Goal: Information Seeking & Learning: Learn about a topic

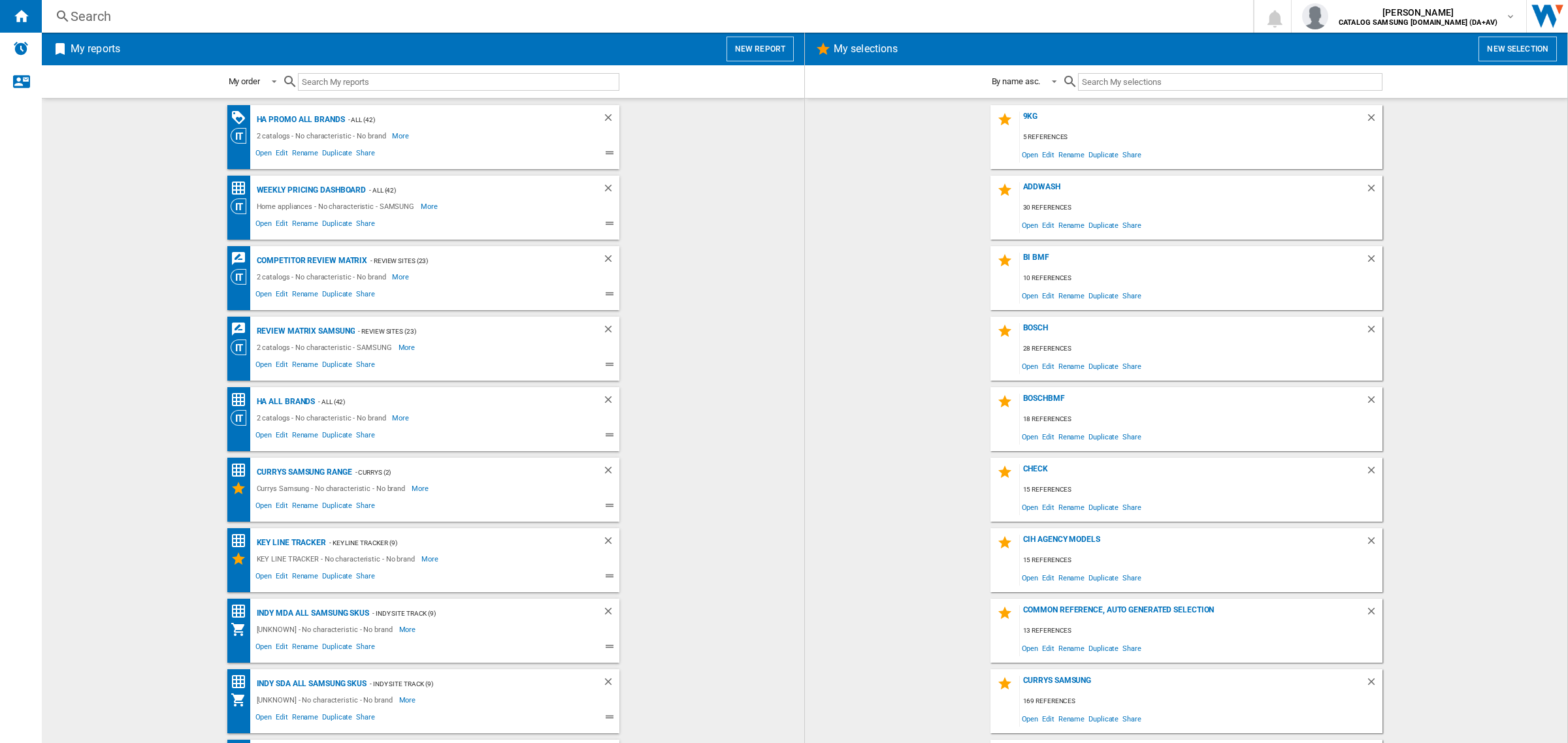
click at [651, 11] on div "Search" at bounding box center [644, 16] width 1148 height 18
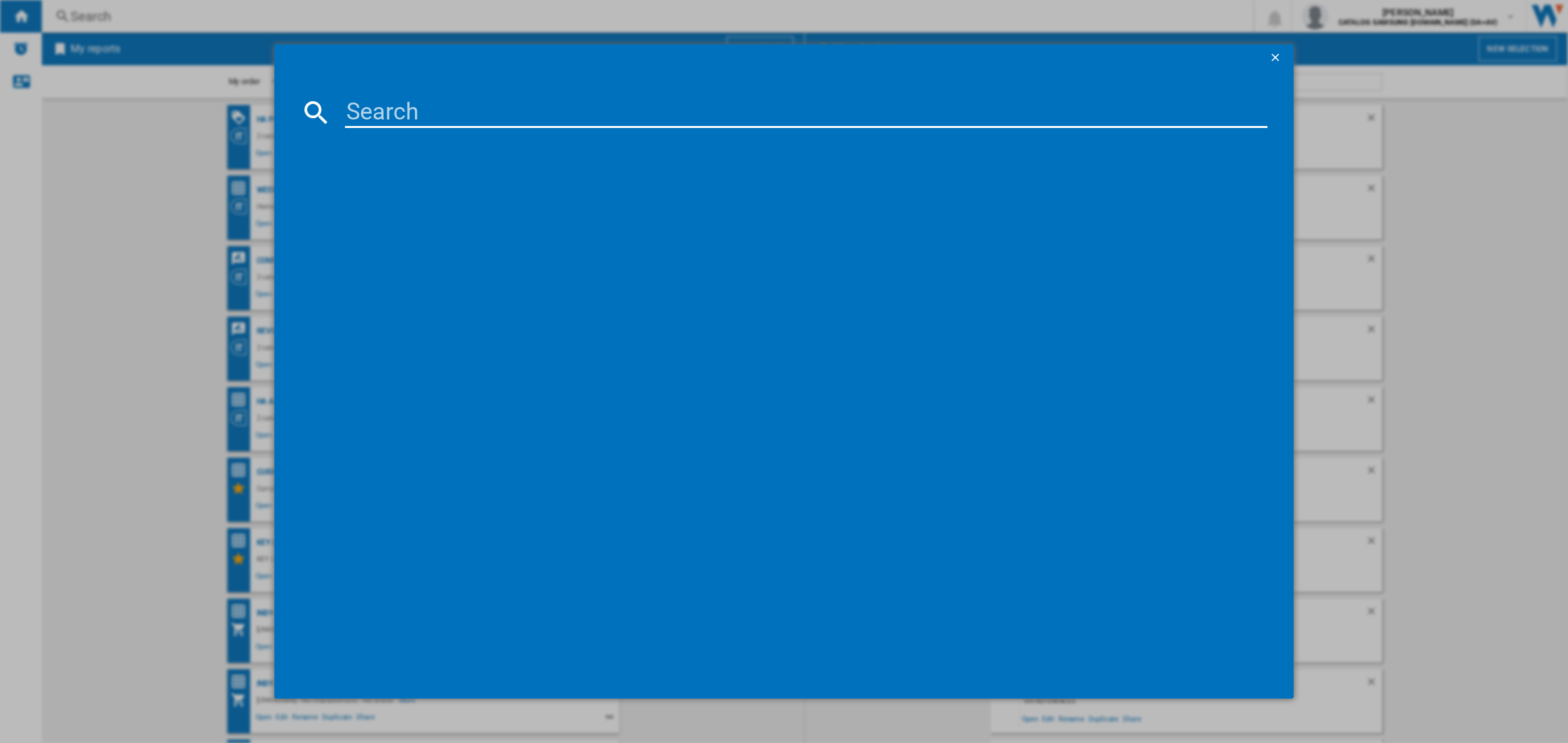
click at [600, 109] on input at bounding box center [806, 112] width 922 height 31
paste input "BOSCH WGG244ARGB WHITE"
drag, startPoint x: 591, startPoint y: 113, endPoint x: 674, endPoint y: 119, distance: 83.2
click at [674, 119] on input "BOSCH WGG244ARGB WHITE" at bounding box center [806, 112] width 922 height 31
drag, startPoint x: 409, startPoint y: 114, endPoint x: 283, endPoint y: 122, distance: 126.3
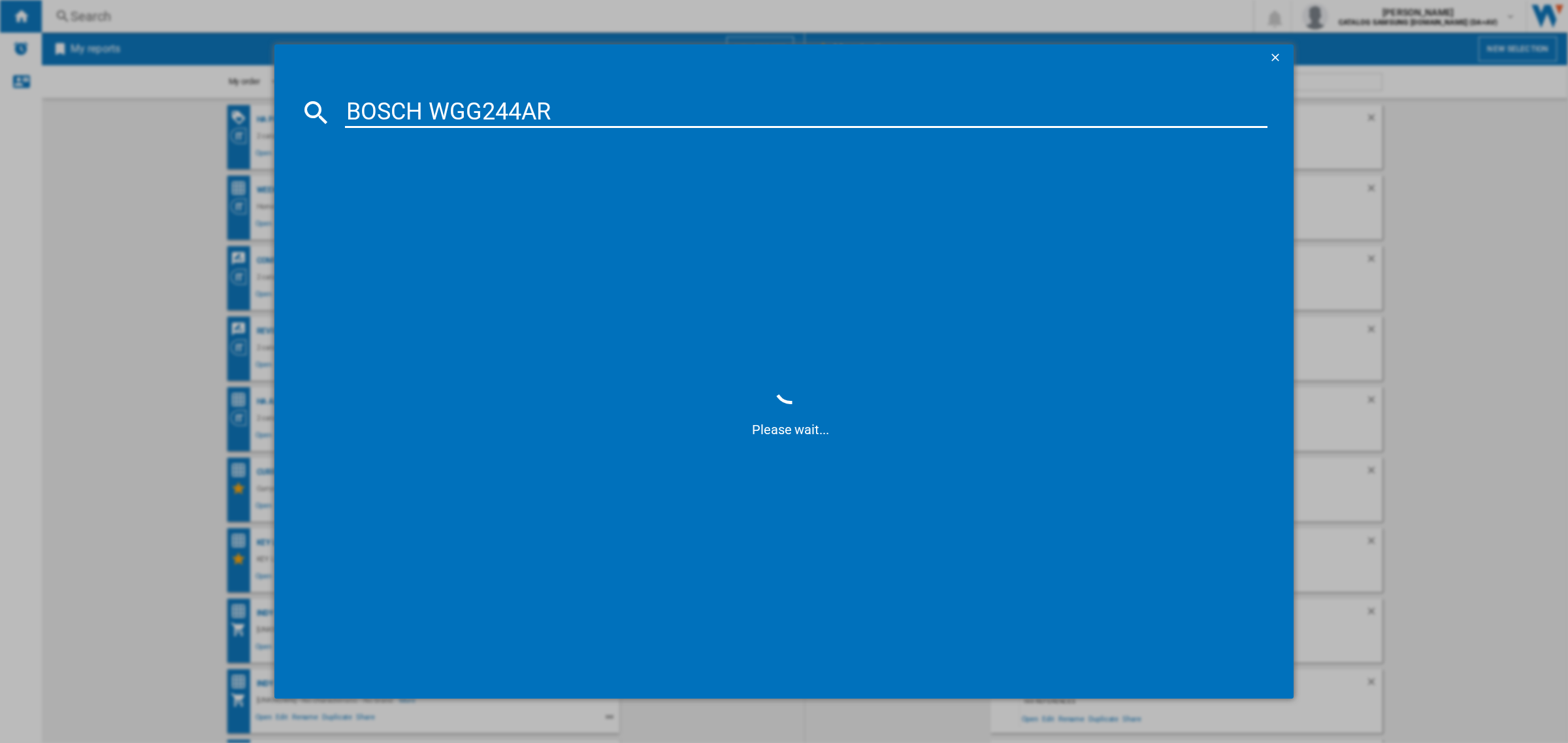
click at [283, 122] on md-dialog-content "BOSCH WGG244AR Please wait..." at bounding box center [784, 384] width 1019 height 628
type input "WGG244AR"
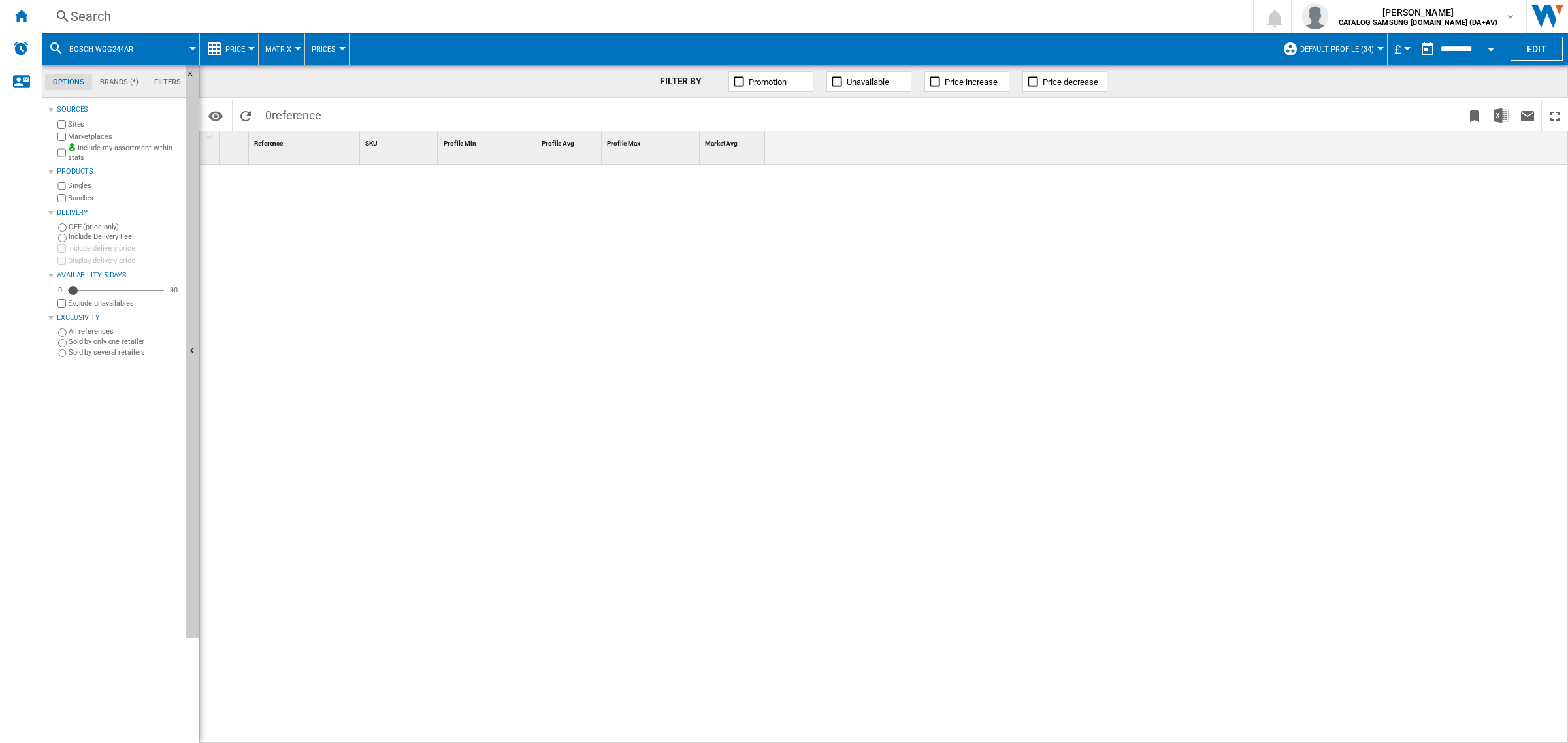
click at [240, 46] on span "Price" at bounding box center [235, 49] width 20 height 9
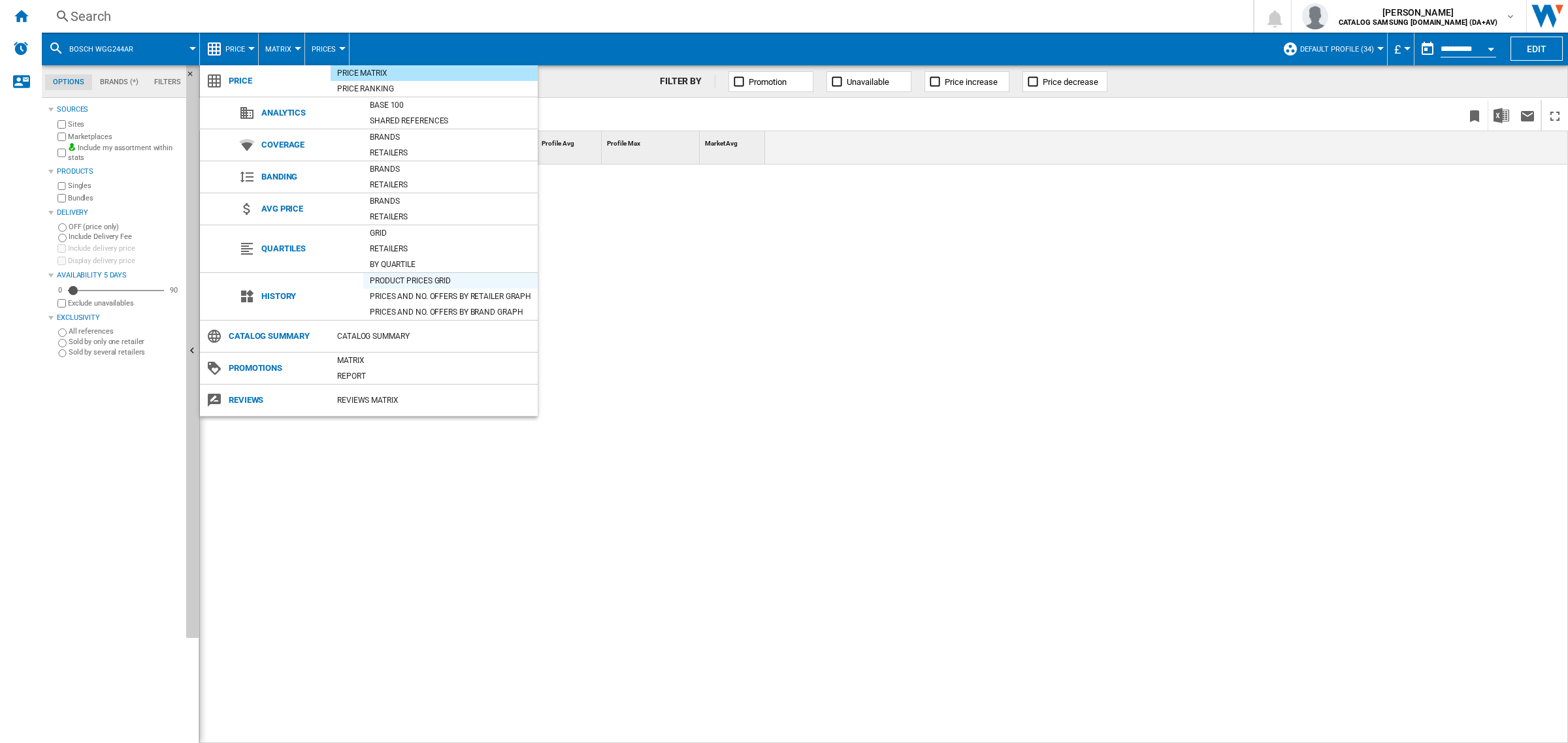
click at [415, 278] on div "Product prices grid" at bounding box center [450, 281] width 175 height 13
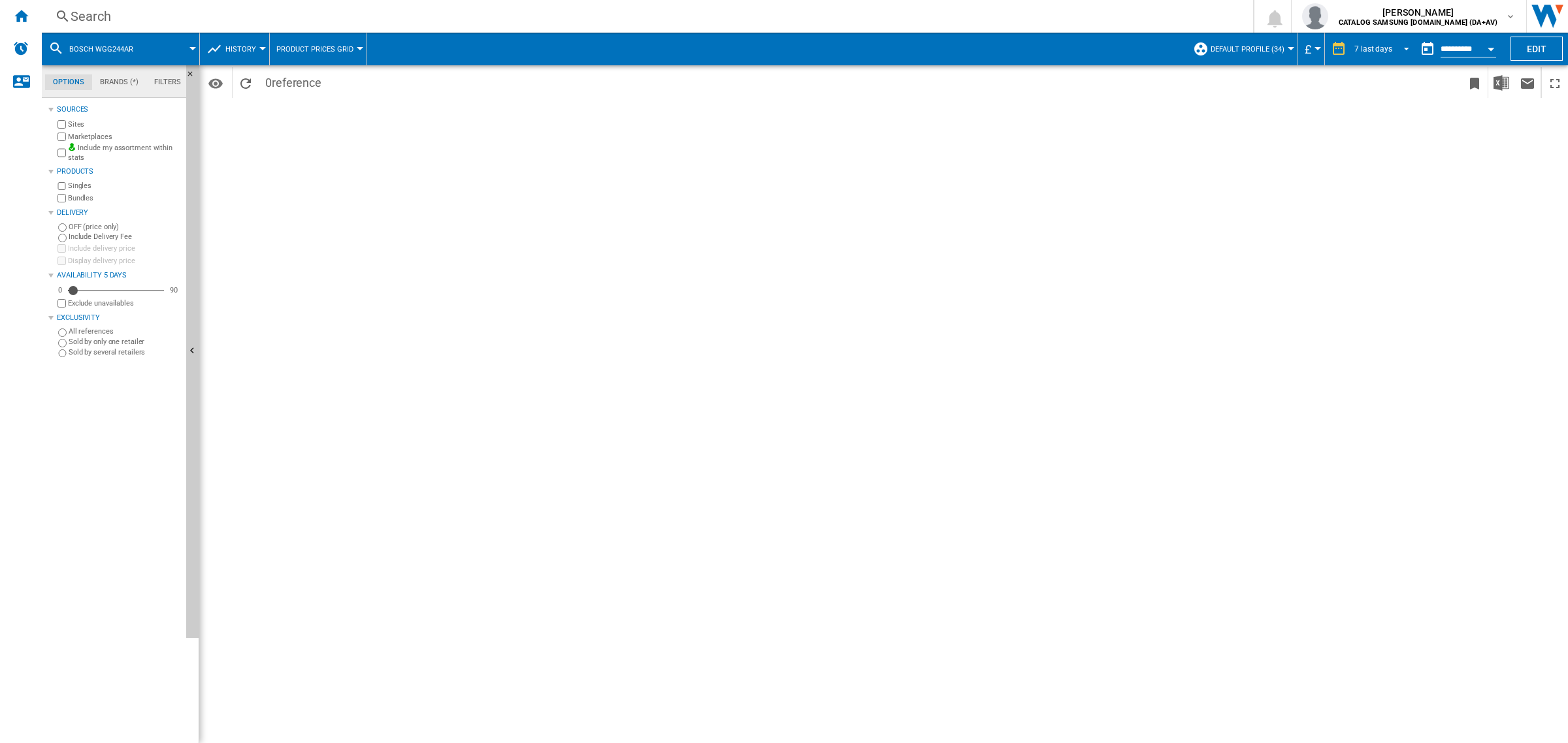
click at [1380, 46] on div "7 last days" at bounding box center [1373, 49] width 38 height 9
click at [1371, 208] on div "32 last weeks" at bounding box center [1375, 206] width 47 height 11
